Goal: Task Accomplishment & Management: Manage account settings

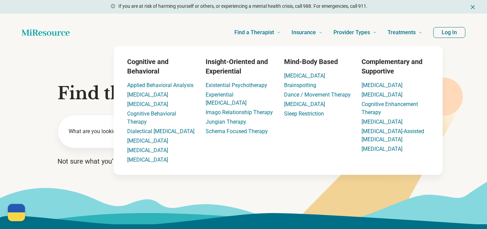
click at [451, 30] on button "Log In" at bounding box center [450, 32] width 32 height 11
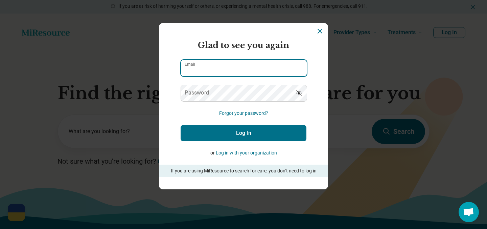
click at [265, 71] on input "Email" at bounding box center [244, 68] width 126 height 16
type input "**********"
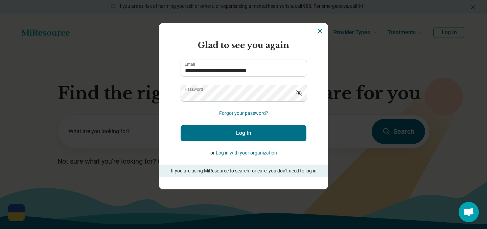
click at [252, 129] on button "Log In" at bounding box center [244, 133] width 126 height 16
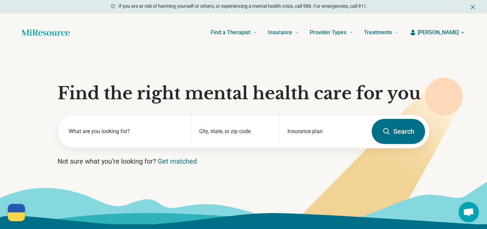
click at [444, 36] on span "[PERSON_NAME]" at bounding box center [438, 32] width 41 height 8
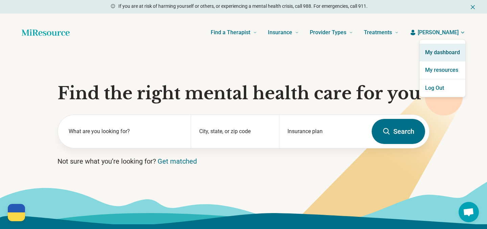
click at [436, 55] on link "My dashboard" at bounding box center [443, 53] width 46 height 18
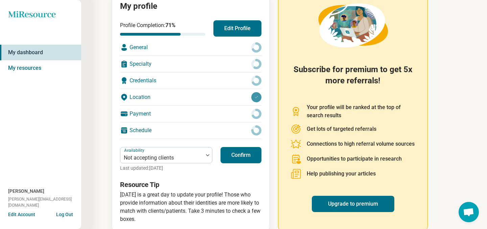
scroll to position [99, 0]
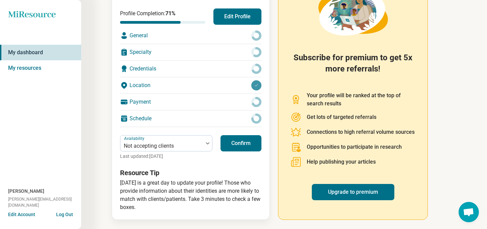
click at [239, 141] on button "Confirm" at bounding box center [241, 143] width 41 height 16
